Goal: Task Accomplishment & Management: Use online tool/utility

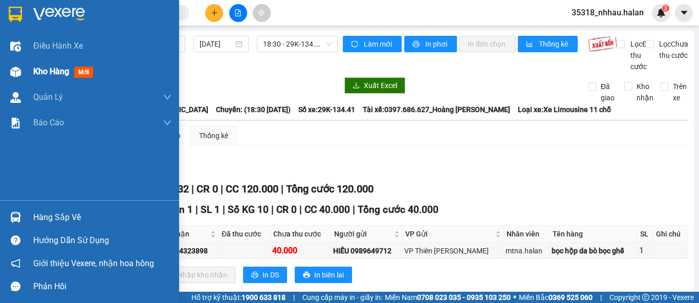
click at [41, 71] on span "Kho hàng" at bounding box center [51, 72] width 36 height 10
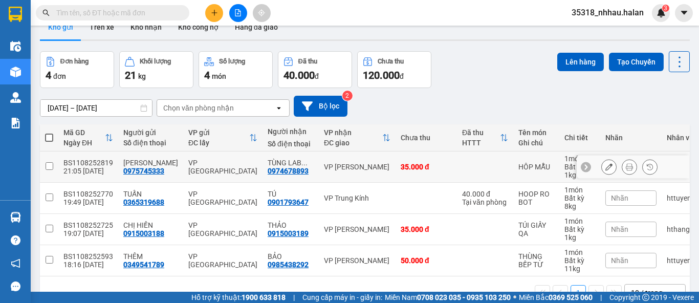
scroll to position [51, 0]
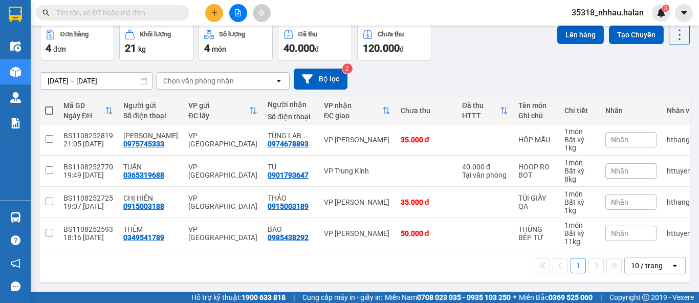
click at [639, 265] on div "10 / trang" at bounding box center [647, 265] width 32 height 10
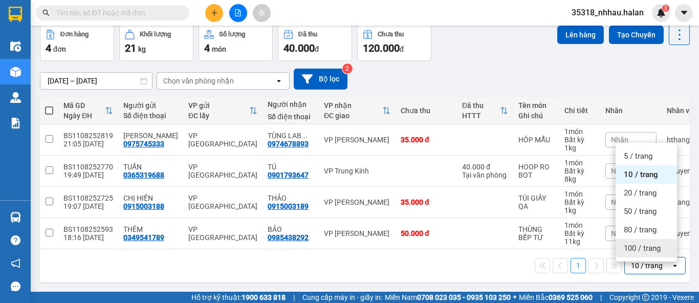
click at [643, 247] on span "100 / trang" at bounding box center [642, 248] width 37 height 10
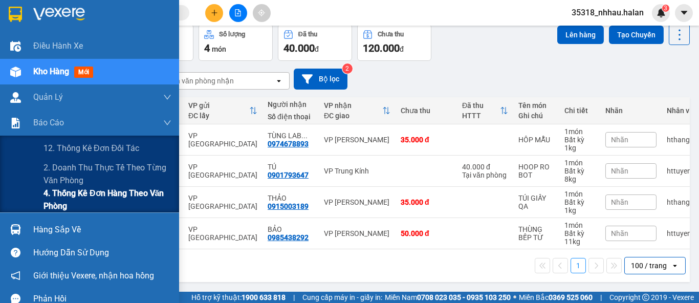
click at [64, 198] on span "4. Thống kê đơn hàng theo văn phòng" at bounding box center [107, 200] width 128 height 26
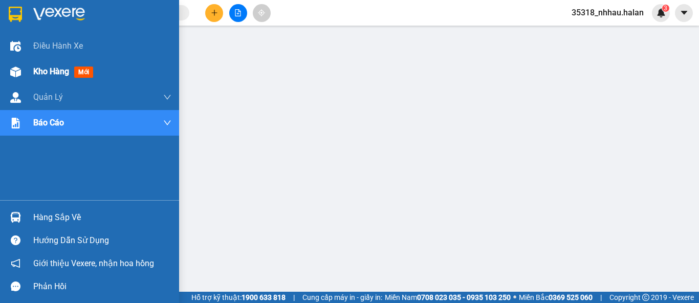
click at [36, 72] on span "Kho hàng" at bounding box center [51, 72] width 36 height 10
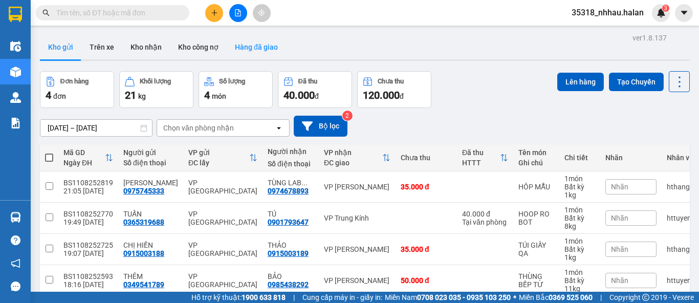
click at [246, 50] on button "Hàng đã giao" at bounding box center [256, 47] width 59 height 25
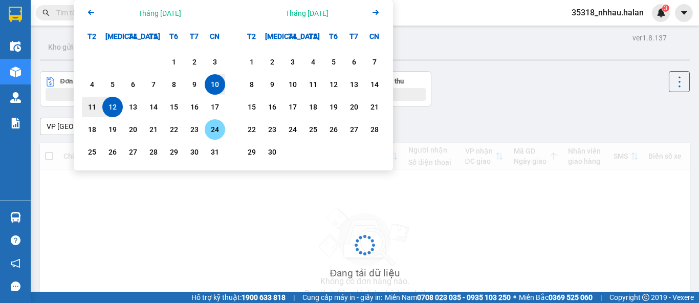
click at [221, 131] on div "ver 1.8.137 Kho gửi Trên xe Kho nhận Kho công nợ Hàng đã giao Đơn hàng Khối lượ…" at bounding box center [365, 199] width 658 height 336
click at [95, 106] on div "11" at bounding box center [92, 107] width 14 height 12
click at [94, 106] on div "11" at bounding box center [92, 107] width 14 height 12
type input "11/08/2025 – 11/08/2025"
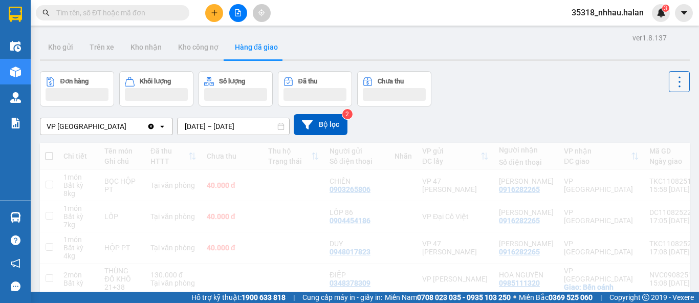
click at [672, 84] on icon at bounding box center [679, 82] width 14 height 14
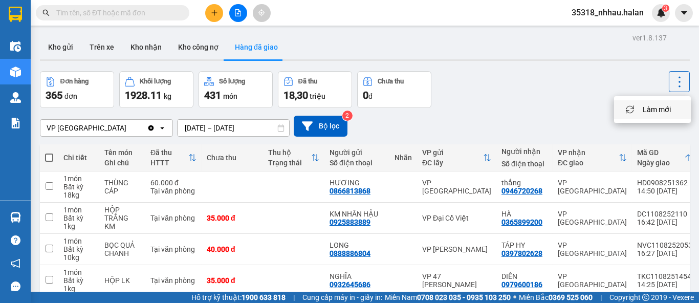
click at [659, 110] on span "Làm mới" at bounding box center [657, 109] width 28 height 10
click at [675, 75] on icon at bounding box center [679, 82] width 14 height 14
click at [661, 113] on span "Làm mới" at bounding box center [657, 109] width 28 height 10
click at [148, 51] on button "Kho nhận" at bounding box center [146, 47] width 48 height 25
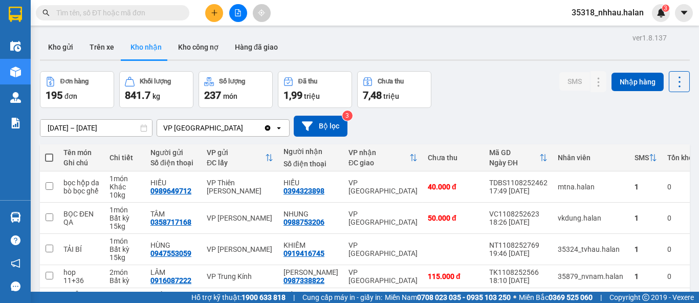
click at [92, 128] on div "ver 1.8.137 Kho gửi Trên xe Kho nhận Kho công nợ Hàng đã giao Đơn hàng 195 đơn …" at bounding box center [365, 267] width 658 height 473
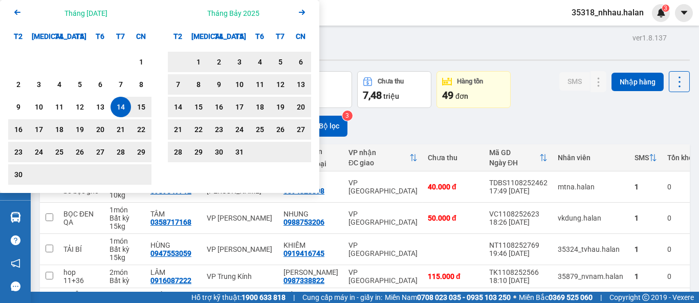
click at [301, 12] on icon "Next month." at bounding box center [302, 12] width 6 height 5
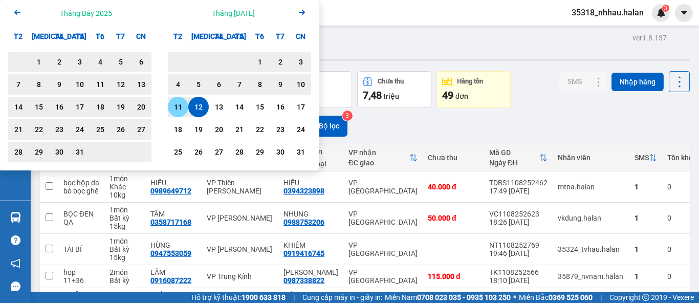
click at [179, 105] on div "11" at bounding box center [178, 107] width 14 height 12
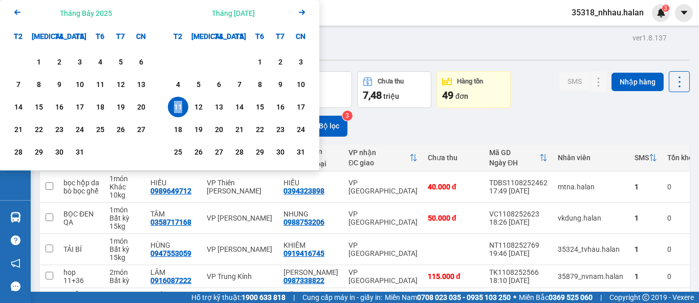
click at [179, 105] on div "11" at bounding box center [178, 107] width 14 height 12
type input "11/08/2025 – 11/08/2025"
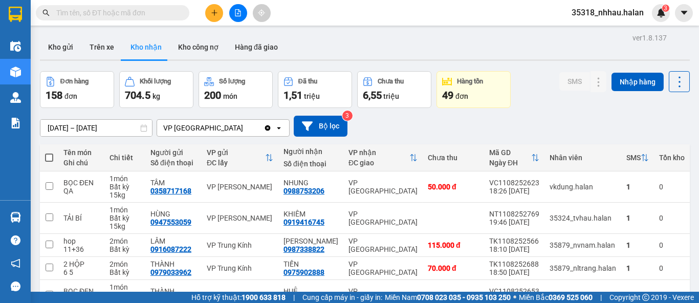
click at [145, 49] on button "Kho nhận" at bounding box center [146, 47] width 48 height 25
click at [672, 83] on icon at bounding box center [679, 82] width 14 height 14
click at [656, 127] on span "Làm mới" at bounding box center [657, 128] width 28 height 10
click at [672, 82] on icon at bounding box center [679, 82] width 14 height 14
click at [663, 128] on span "Làm mới" at bounding box center [657, 128] width 28 height 10
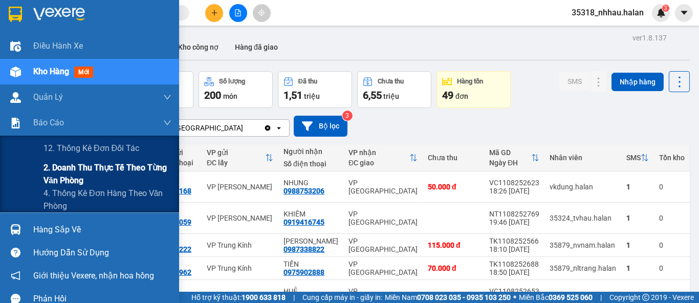
click at [58, 181] on span "2. Doanh thu thực tế theo từng văn phòng" at bounding box center [107, 174] width 128 height 26
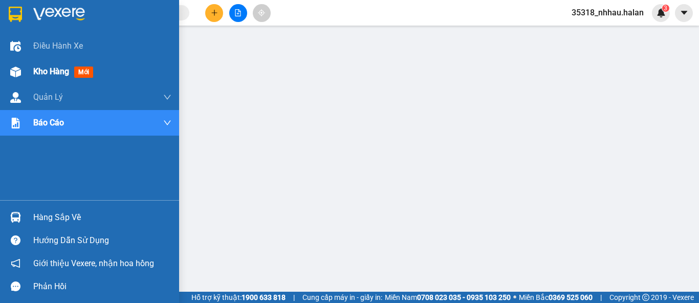
click at [40, 70] on span "Kho hàng" at bounding box center [51, 72] width 36 height 10
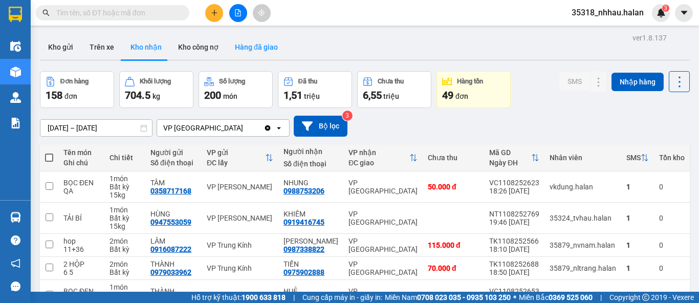
click at [256, 48] on button "Hàng đã giao" at bounding box center [256, 47] width 59 height 25
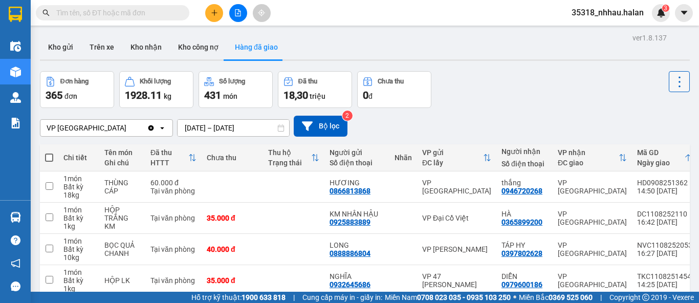
click at [672, 83] on icon at bounding box center [679, 82] width 14 height 14
click at [658, 112] on span "Làm mới" at bounding box center [657, 109] width 28 height 10
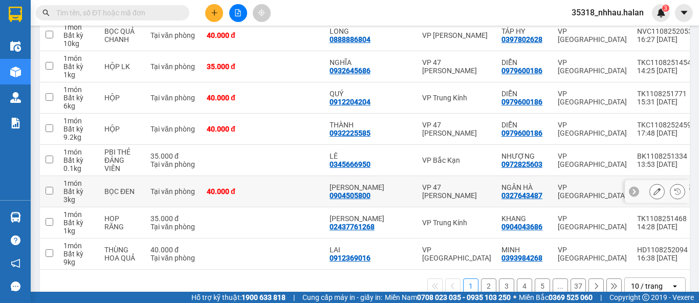
scroll to position [239, 0]
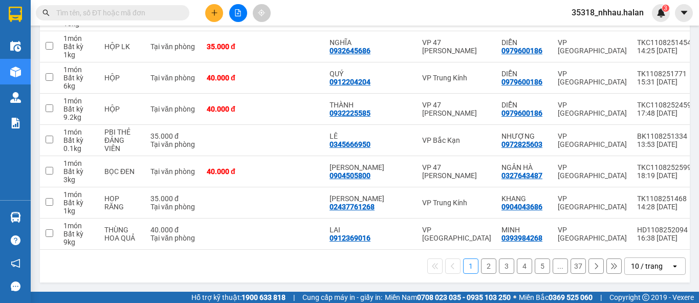
click at [646, 269] on div "10 / trang" at bounding box center [647, 266] width 32 height 10
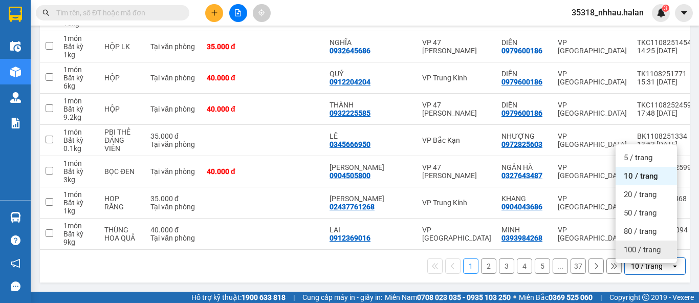
click at [643, 245] on span "100 / trang" at bounding box center [642, 250] width 37 height 10
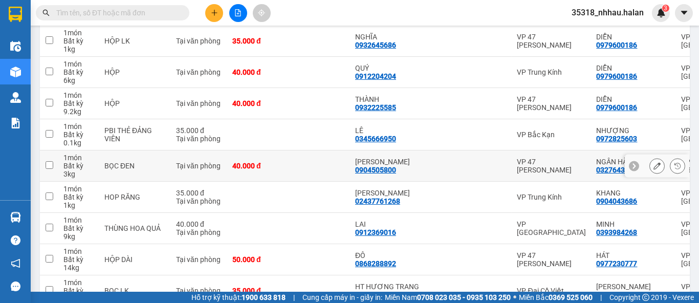
scroll to position [0, 0]
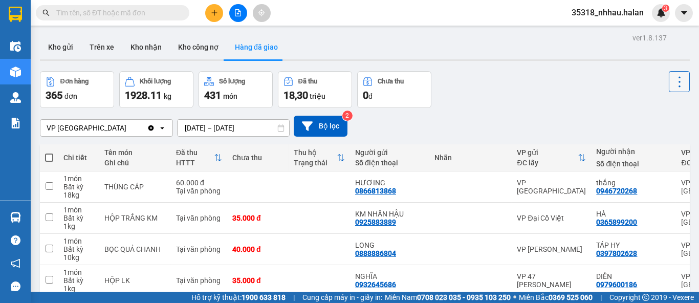
click at [672, 81] on icon at bounding box center [679, 82] width 14 height 14
click at [660, 112] on span "Làm mới" at bounding box center [657, 109] width 28 height 10
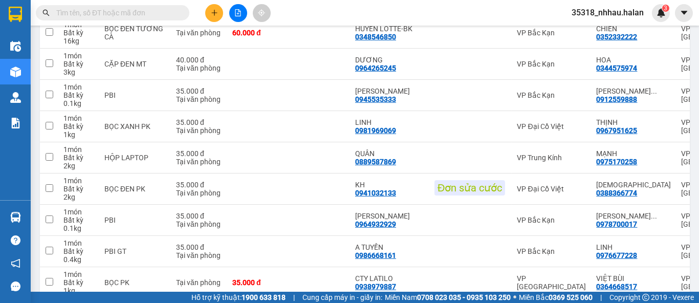
scroll to position [3034, 0]
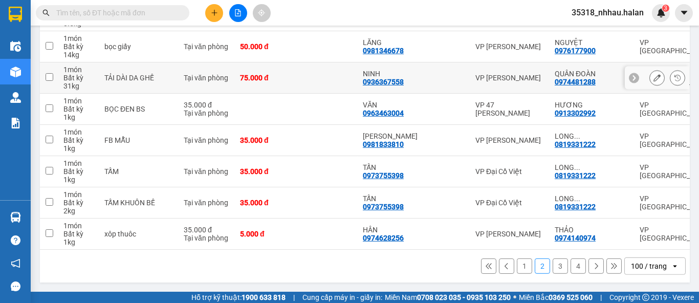
scroll to position [3051, 0]
click at [552, 264] on button "3" at bounding box center [559, 265] width 15 height 15
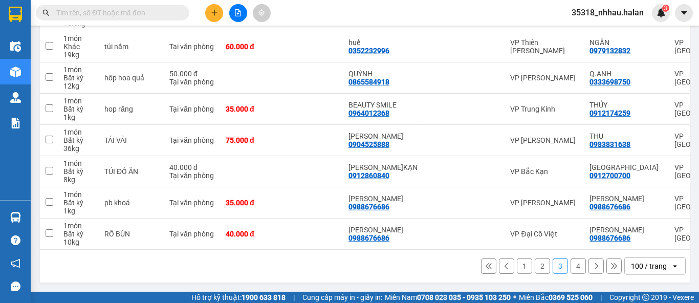
scroll to position [3067, 0]
click at [571, 265] on button "4" at bounding box center [577, 265] width 15 height 15
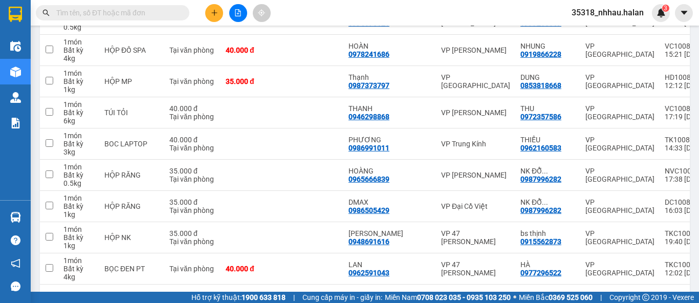
scroll to position [1959, 0]
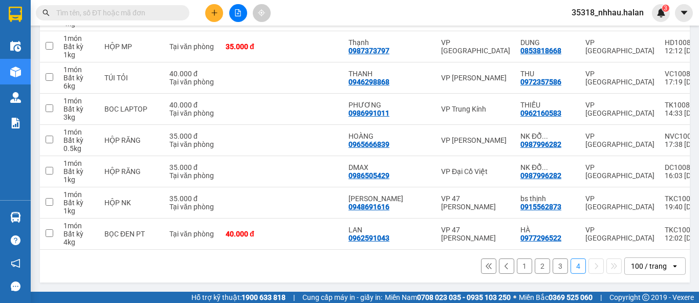
click at [156, 12] on input "text" at bounding box center [116, 12] width 121 height 11
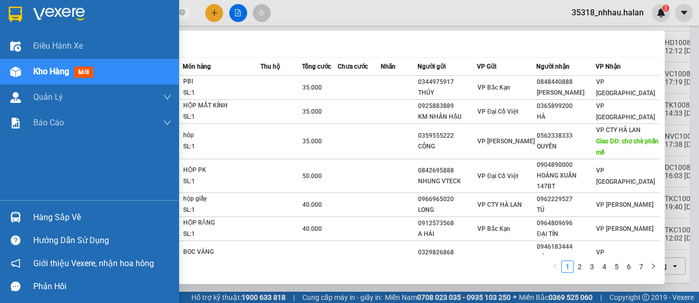
drag, startPoint x: 35, startPoint y: 212, endPoint x: 50, endPoint y: 210, distance: 15.5
click at [36, 212] on div "Hàng sắp về" at bounding box center [102, 217] width 138 height 15
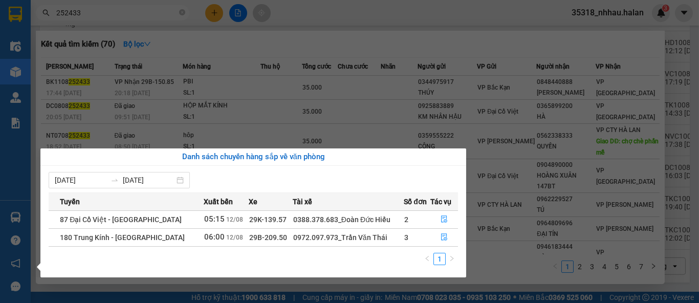
click at [149, 11] on section "Kết quả tìm kiếm ( 70 ) Bộ lọc Mã ĐH Trạng thái Món hàng Thu hộ Tổng cước Chưa …" at bounding box center [349, 151] width 699 height 303
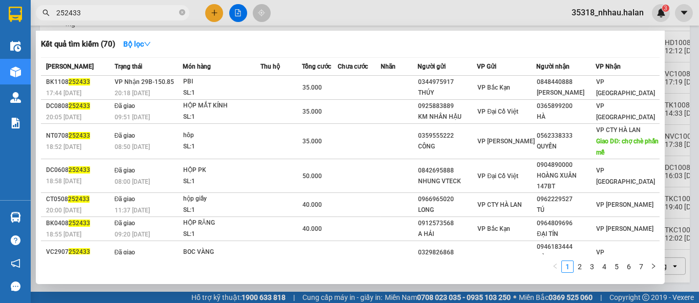
click at [149, 11] on input "252433" at bounding box center [116, 12] width 121 height 11
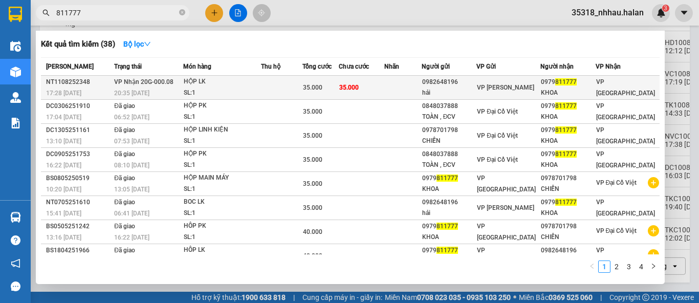
type input "811777"
click at [235, 89] on div "SL: 1" at bounding box center [222, 92] width 77 height 11
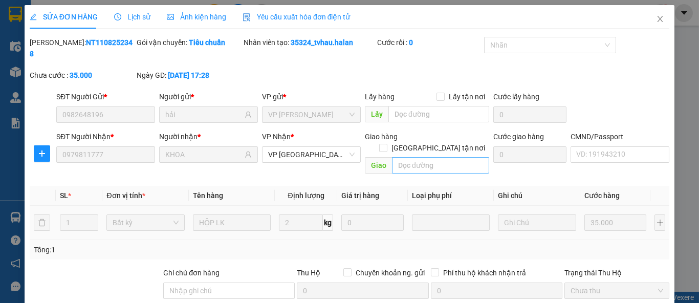
type input "0982648196"
type input "hải"
type input "0979811777"
type input "KHOA"
type input "35.000"
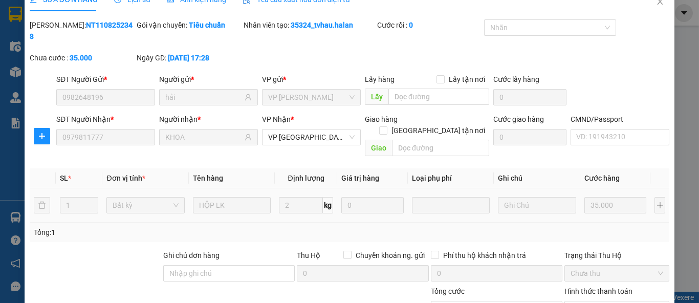
scroll to position [97, 0]
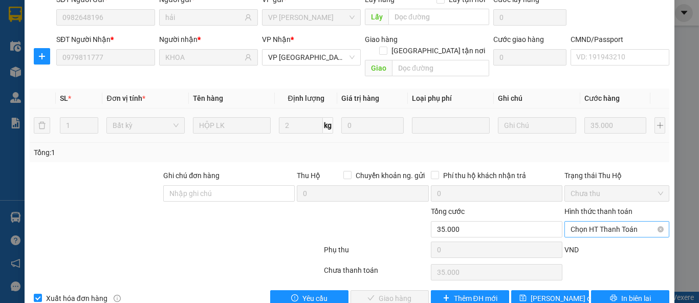
click at [622, 221] on span "Chọn HT Thanh Toán" at bounding box center [616, 228] width 93 height 15
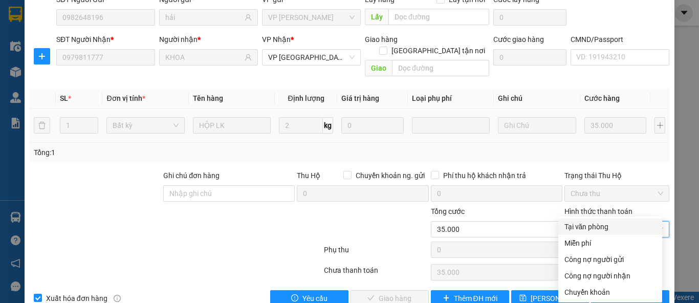
click at [602, 226] on div "Tại văn phòng" at bounding box center [610, 226] width 92 height 11
type input "0"
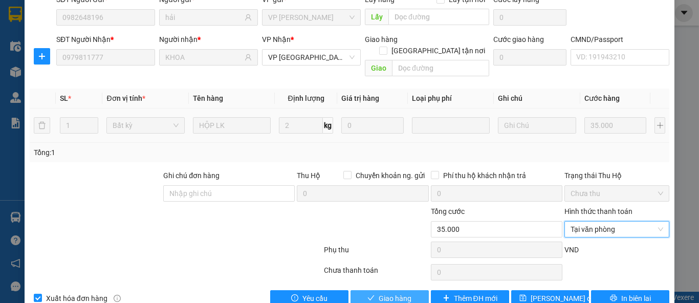
click at [403, 293] on span "Giao hàng" at bounding box center [395, 298] width 33 height 11
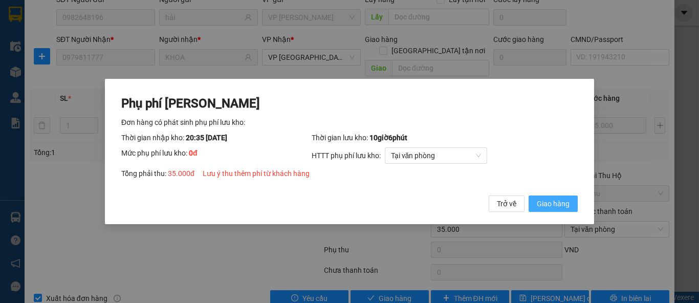
click at [533, 205] on button "Giao hàng" at bounding box center [552, 203] width 49 height 16
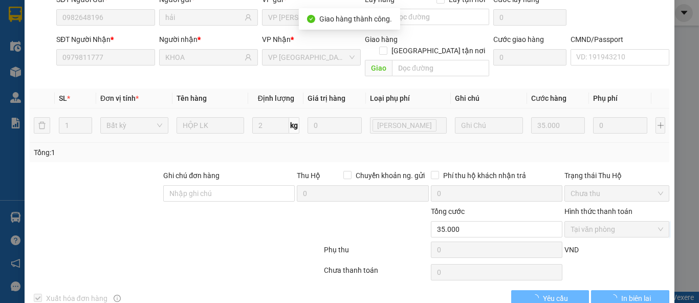
scroll to position [108, 0]
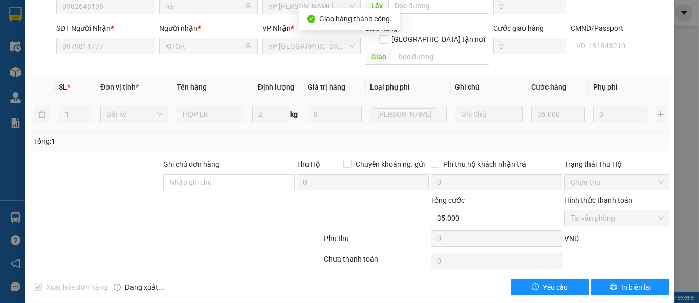
click at [629, 251] on div "Chọn HT Thanh Toán" at bounding box center [616, 261] width 107 height 20
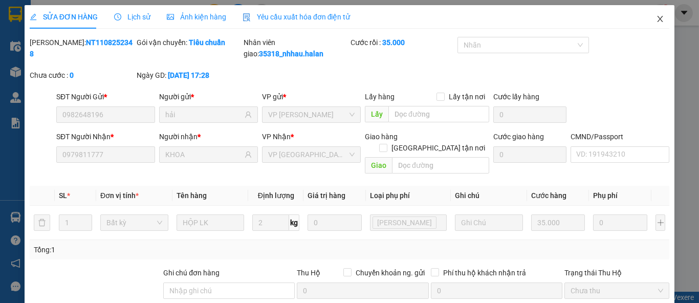
scroll to position [0, 0]
click at [657, 21] on icon "close" at bounding box center [660, 19] width 6 height 6
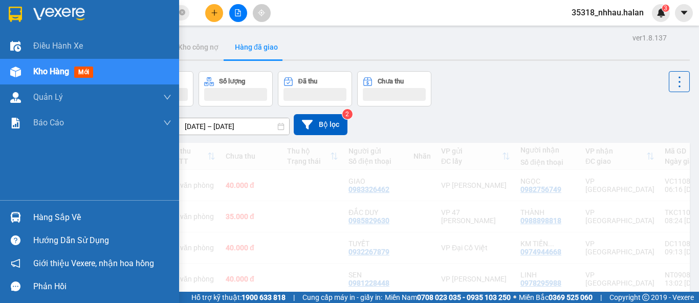
click at [37, 216] on div "Hàng sắp về" at bounding box center [102, 217] width 138 height 15
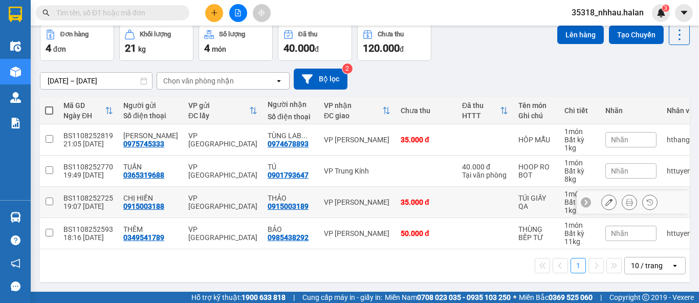
scroll to position [51, 0]
click at [658, 263] on div "10 / trang" at bounding box center [648, 265] width 46 height 16
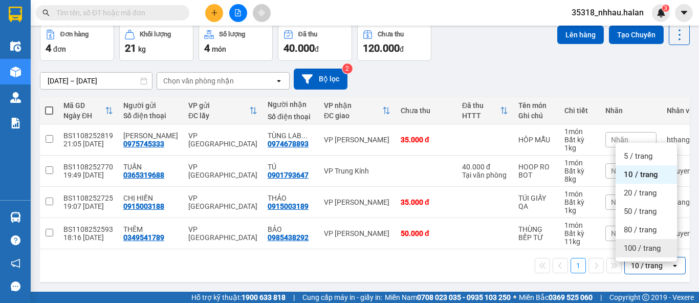
click at [651, 243] on span "100 / trang" at bounding box center [642, 248] width 37 height 10
